Goal: Task Accomplishment & Management: Manage account settings

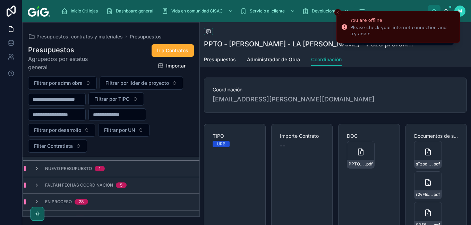
scroll to position [24, 0]
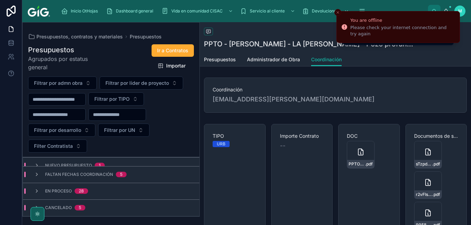
click at [130, 181] on div "Faltan fechas coordinación 5" at bounding box center [111, 174] width 177 height 17
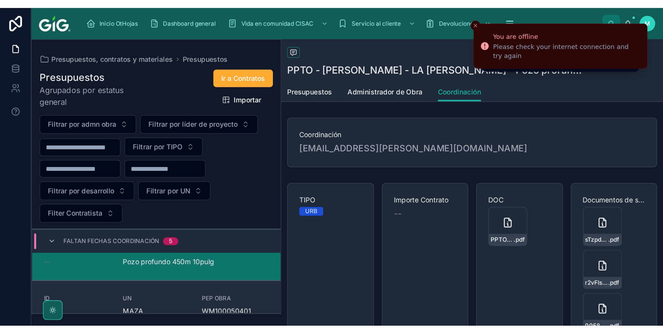
scroll to position [0, 0]
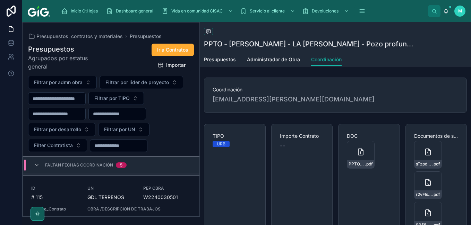
scroll to position [277, 0]
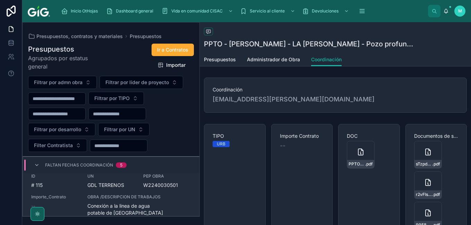
click at [181, 191] on div "ID # 115 UN GDL TERRENOS PEP OBRA W2240030501 Importe_Contrato -- OBRA /DESCRIP…" at bounding box center [111, 199] width 160 height 50
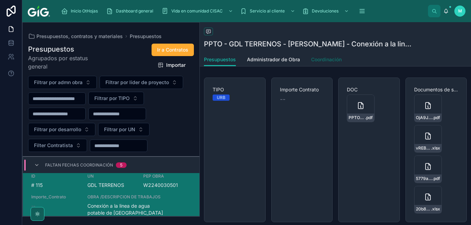
click at [335, 60] on span "Coordinación" at bounding box center [326, 59] width 31 height 7
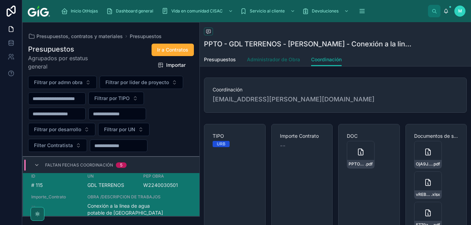
click at [263, 60] on span "Administrador de Obra" at bounding box center [273, 59] width 53 height 7
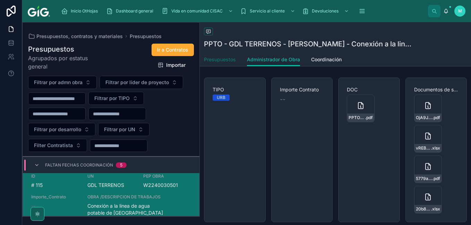
click at [230, 62] on span "Presupuestos" at bounding box center [220, 59] width 32 height 7
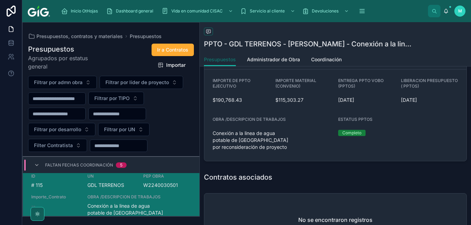
scroll to position [312, 0]
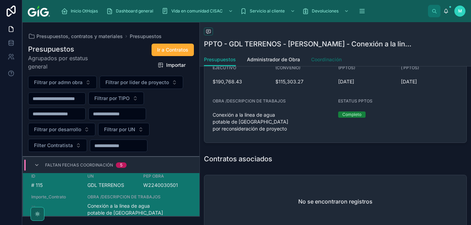
click at [321, 58] on span "Coordinación" at bounding box center [326, 59] width 31 height 7
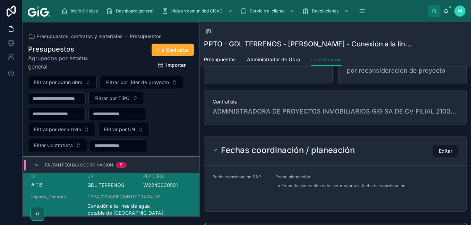
scroll to position [242, 0]
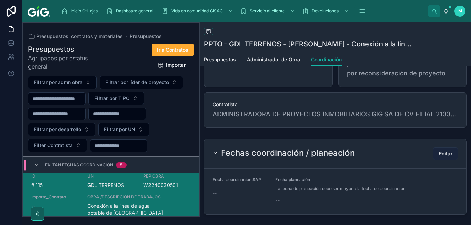
click at [446, 155] on span "Editar" at bounding box center [446, 154] width 14 height 7
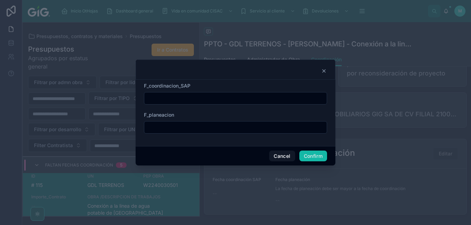
click at [198, 102] on input "text" at bounding box center [235, 99] width 182 height 10
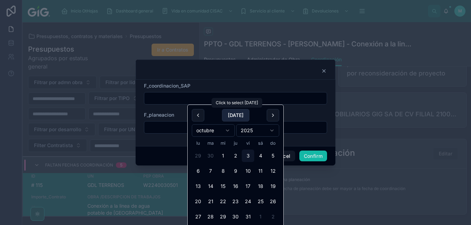
click at [235, 115] on button "[DATE]" at bounding box center [235, 115] width 27 height 12
type input "*********"
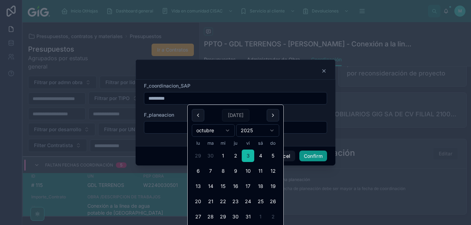
click at [318, 156] on button "Confirm" at bounding box center [313, 156] width 28 height 11
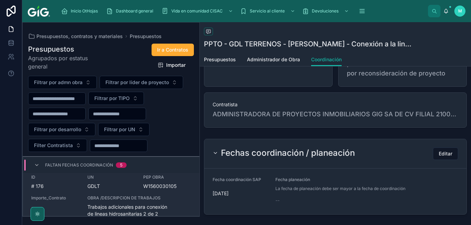
scroll to position [139, 0]
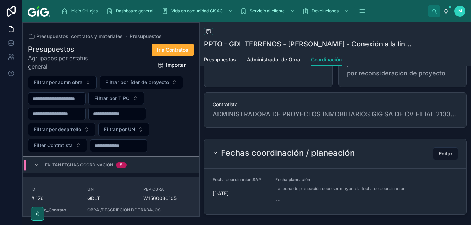
click at [187, 191] on span "PEP OBRA" at bounding box center [167, 190] width 48 height 6
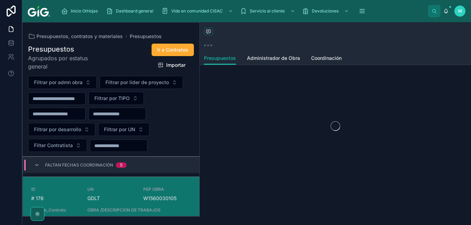
scroll to position [2, 0]
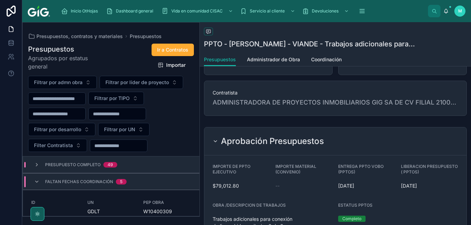
scroll to position [175, 0]
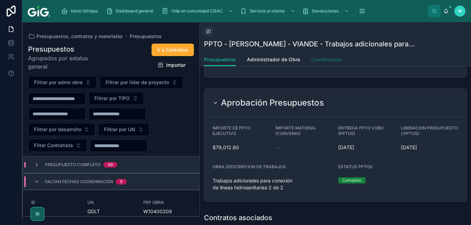
click at [331, 62] on span "Coordinación" at bounding box center [326, 59] width 31 height 7
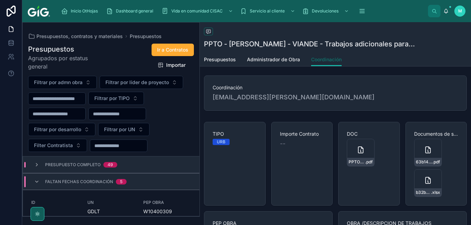
scroll to position [175, 0]
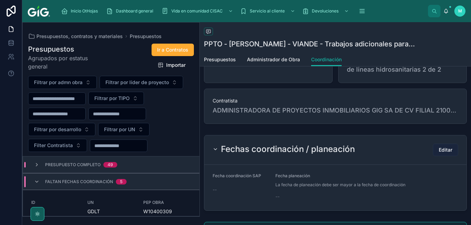
click at [439, 147] on span "Editar" at bounding box center [446, 150] width 14 height 7
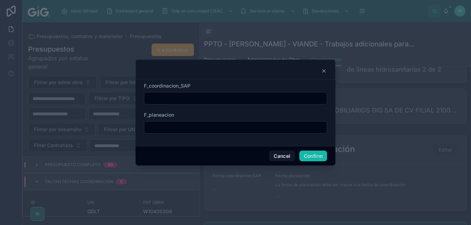
click at [212, 99] on input "text" at bounding box center [235, 99] width 182 height 10
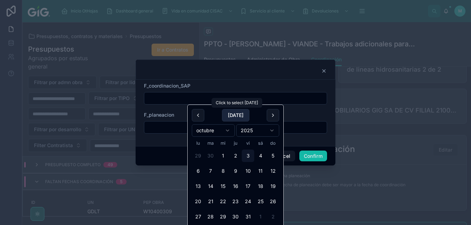
click at [233, 117] on button "[DATE]" at bounding box center [235, 115] width 27 height 12
type input "*********"
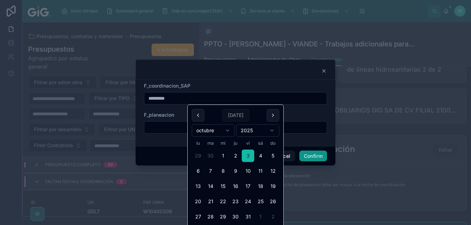
click at [311, 158] on button "Confirm" at bounding box center [313, 156] width 28 height 11
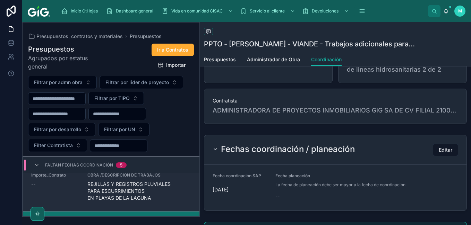
click at [161, 191] on span "REJILLAS Y REGISTROS PLUVIALES PARA ESCURRIMIENTOS EN PLAYAS DE LA LAGUNA" at bounding box center [139, 191] width 104 height 21
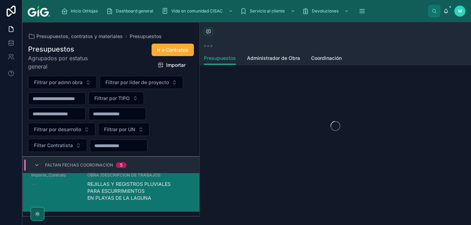
scroll to position [2, 0]
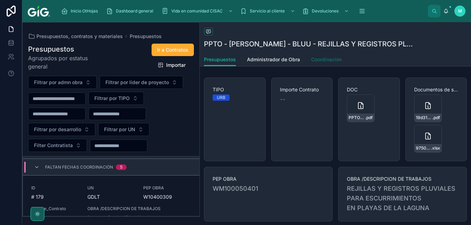
click at [329, 60] on span "Coordinación" at bounding box center [326, 59] width 31 height 7
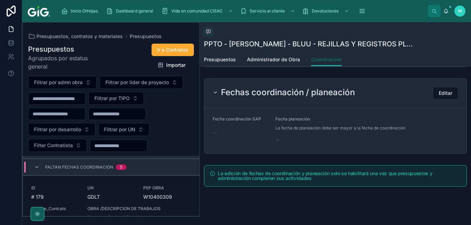
scroll to position [243, 0]
click at [440, 92] on span "Editar" at bounding box center [446, 92] width 14 height 7
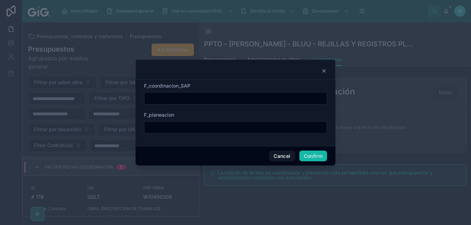
click at [206, 97] on input "text" at bounding box center [235, 99] width 182 height 10
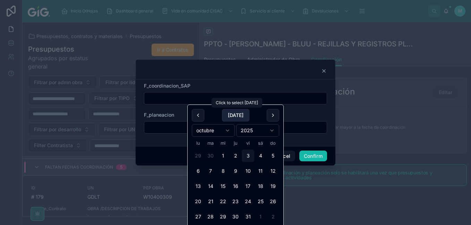
click at [235, 114] on button "[DATE]" at bounding box center [235, 115] width 27 height 12
type input "*********"
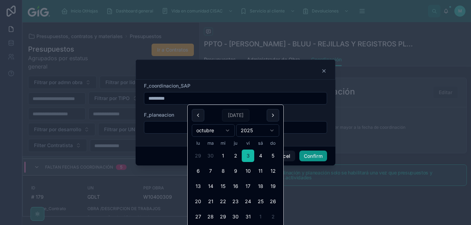
click at [310, 154] on button "Confirm" at bounding box center [313, 156] width 28 height 11
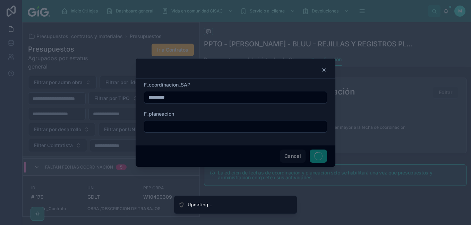
click at [324, 70] on icon at bounding box center [324, 70] width 3 height 3
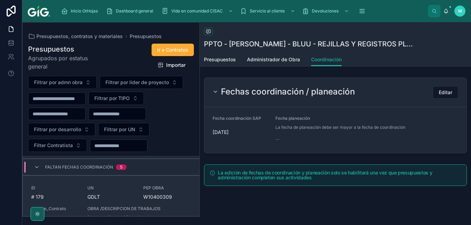
click at [125, 196] on div "GDLT" at bounding box center [111, 197] width 48 height 7
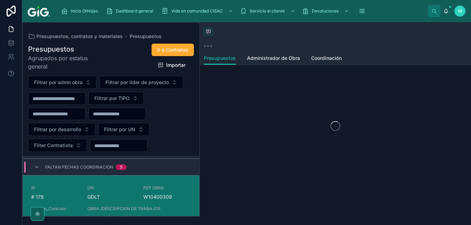
scroll to position [2, 0]
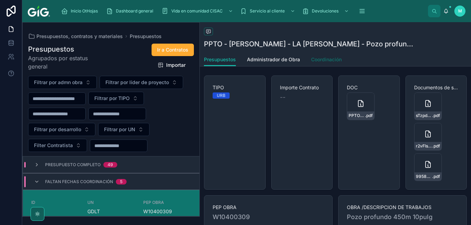
click at [339, 60] on span "Coordinación" at bounding box center [326, 59] width 31 height 7
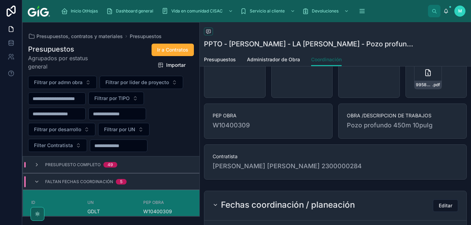
scroll to position [210, 0]
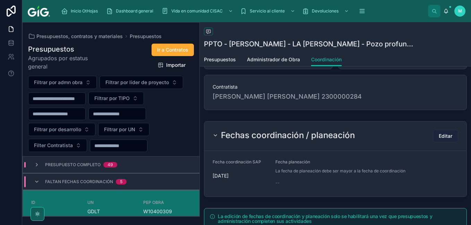
click at [445, 136] on span "Editar" at bounding box center [446, 136] width 14 height 7
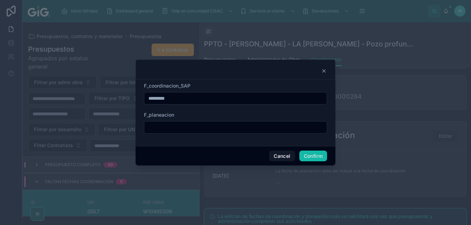
click at [238, 100] on input "*********" at bounding box center [235, 99] width 182 height 10
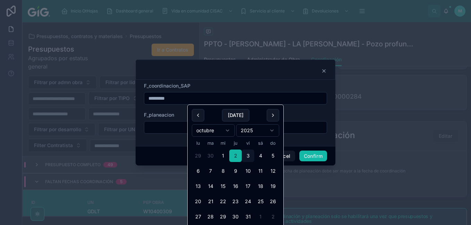
click at [238, 100] on input "*********" at bounding box center [235, 99] width 182 height 10
click at [174, 129] on input "text" at bounding box center [235, 128] width 182 height 10
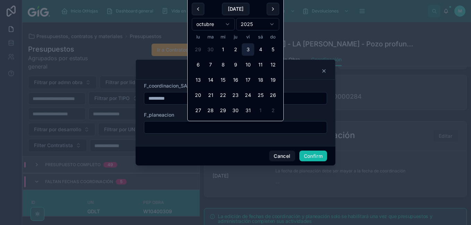
click at [247, 52] on button "3" at bounding box center [248, 49] width 12 height 12
type input "*********"
click at [303, 124] on input "*********" at bounding box center [235, 128] width 182 height 10
click at [316, 157] on button "Confirm" at bounding box center [313, 156] width 28 height 11
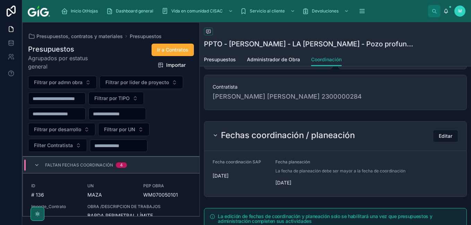
scroll to position [173, 0]
